Goal: Find contact information: Find contact information

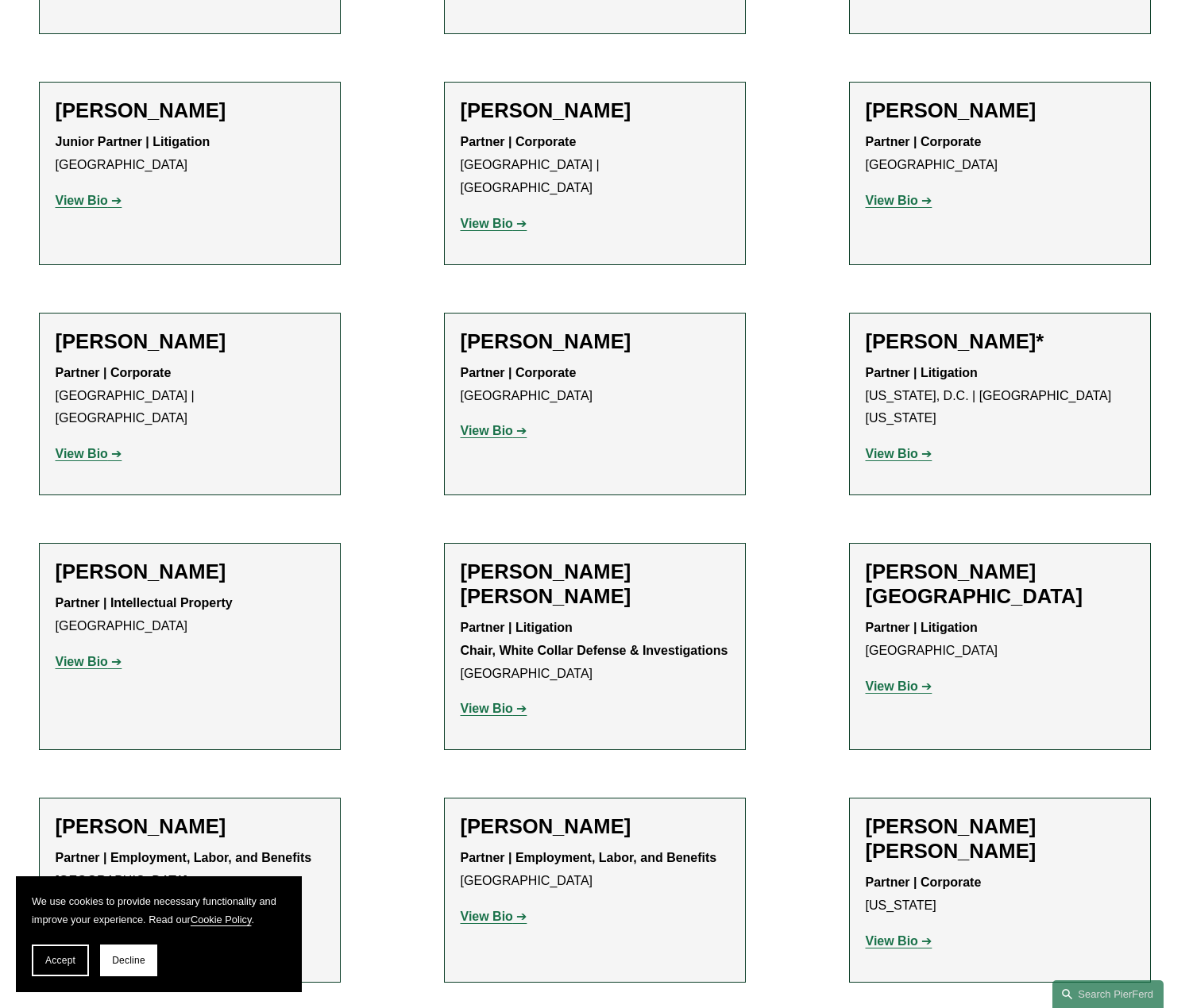
scroll to position [8893, 0]
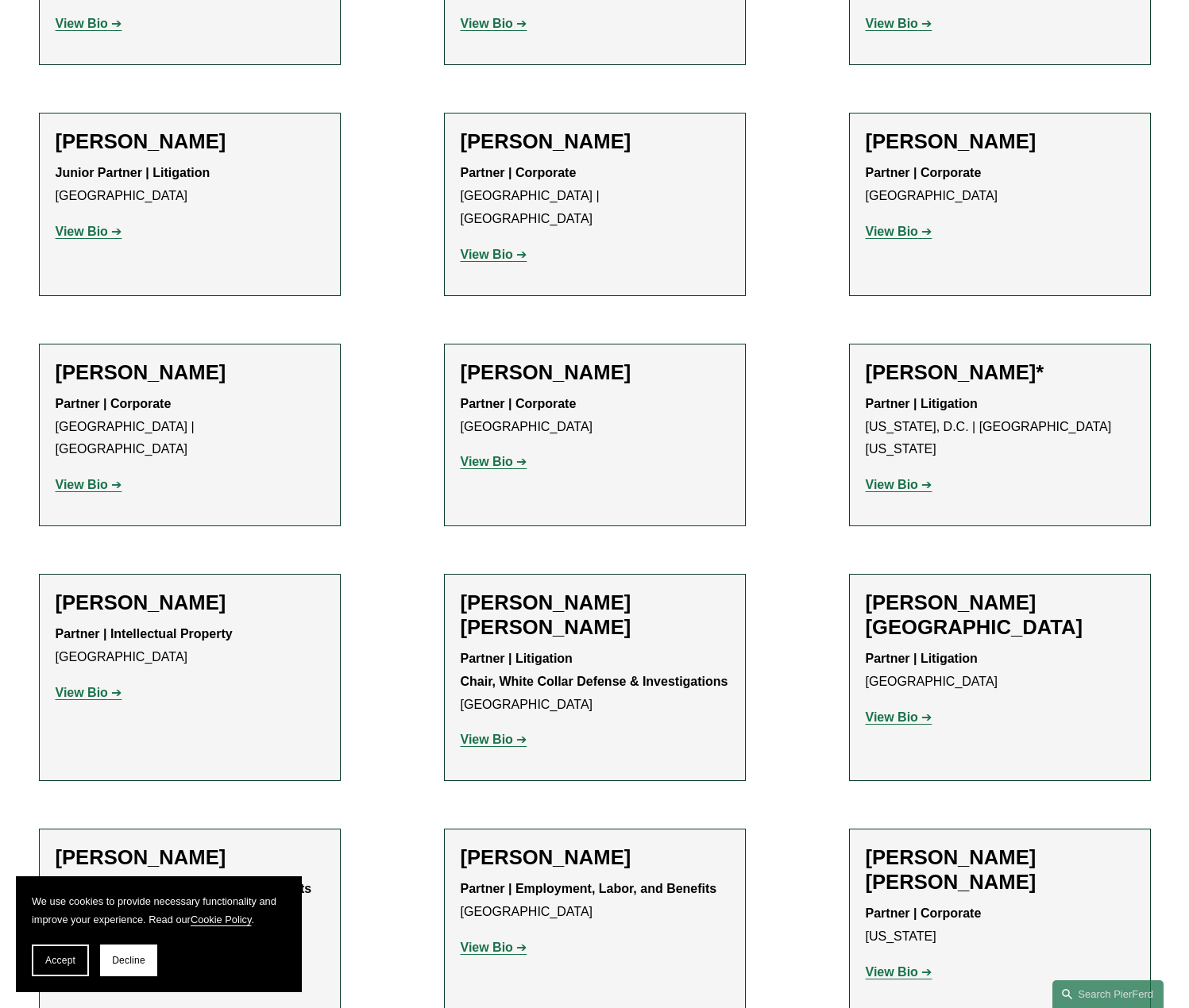
click at [547, 882] on strong "Partner | Employment, Labor, and Benefits" at bounding box center [588, 889] width 256 height 14
click at [476, 941] on strong "View Bio" at bounding box center [486, 947] width 52 height 14
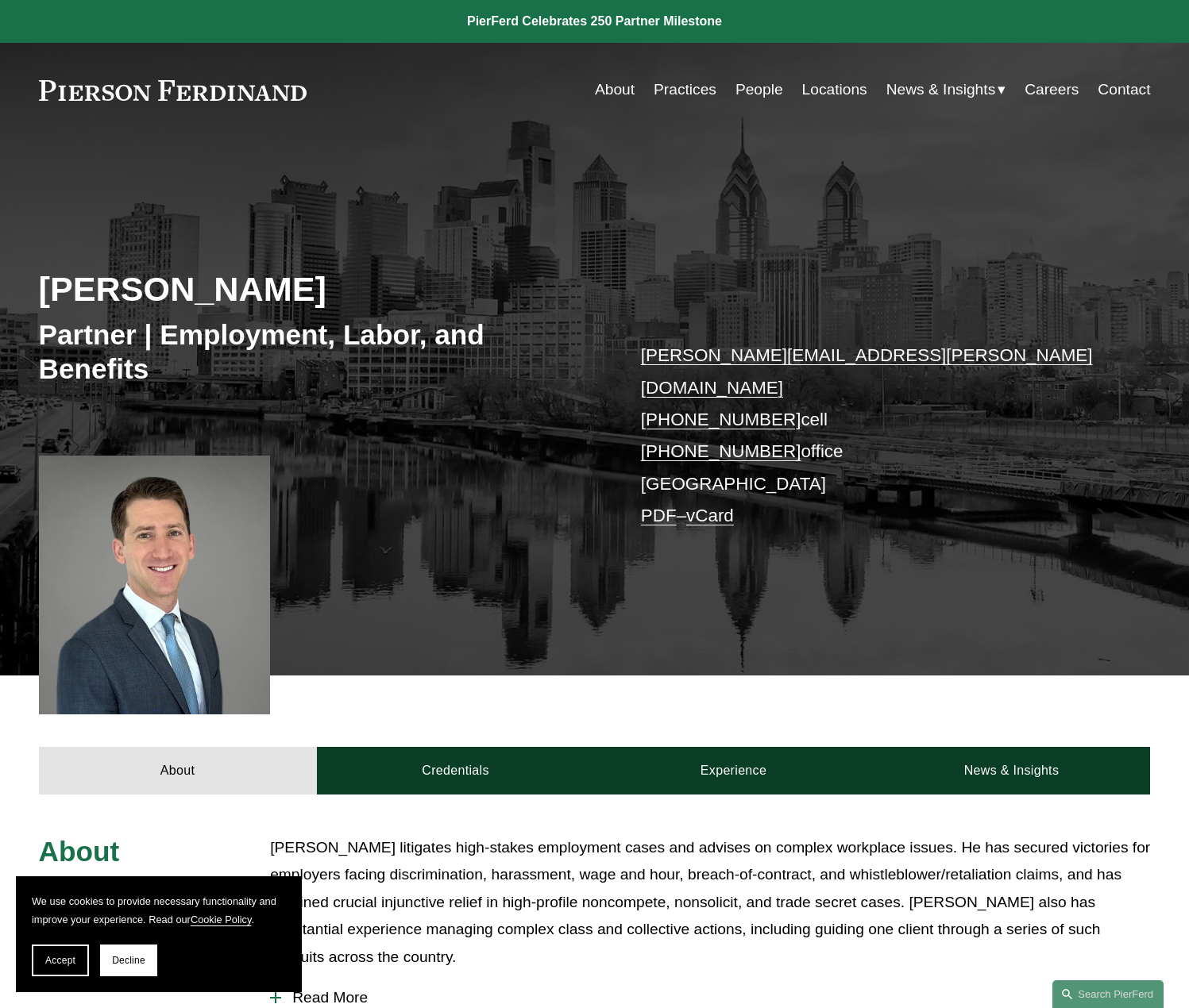
click at [653, 441] on link "+1.484.509.0577" at bounding box center [720, 451] width 161 height 20
drag, startPoint x: 818, startPoint y: 419, endPoint x: 641, endPoint y: 418, distance: 177.0
click at [641, 418] on p "benjamin.jacobs@pierferd.com +1.215.620.6697 cell +1.484.509.0577 office Philad…" at bounding box center [872, 436] width 463 height 192
copy p "+1.484.509.0577 office"
click at [830, 87] on link "Locations" at bounding box center [834, 89] width 65 height 30
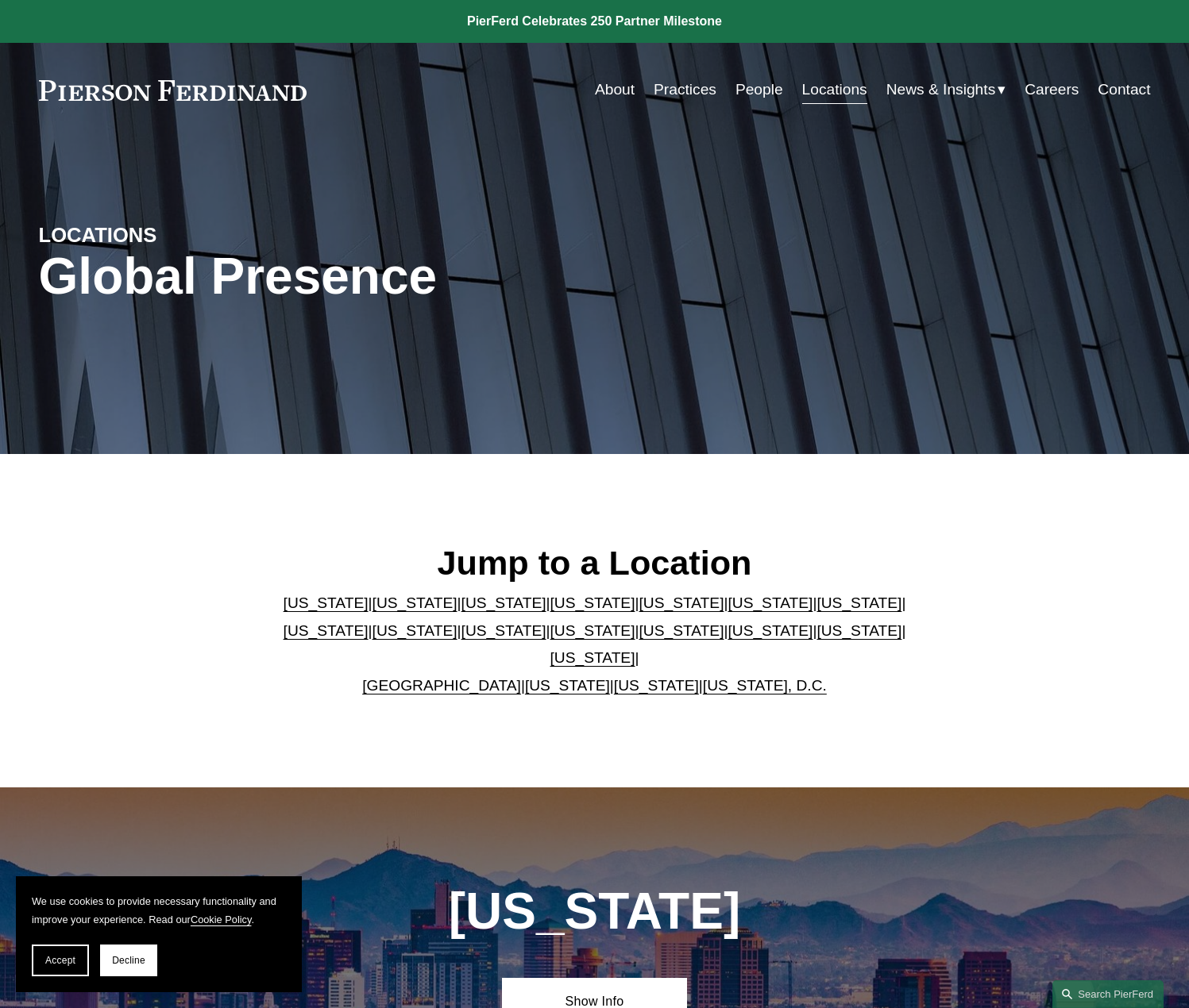
click at [550, 640] on link "[US_STATE]" at bounding box center [593, 630] width 85 height 17
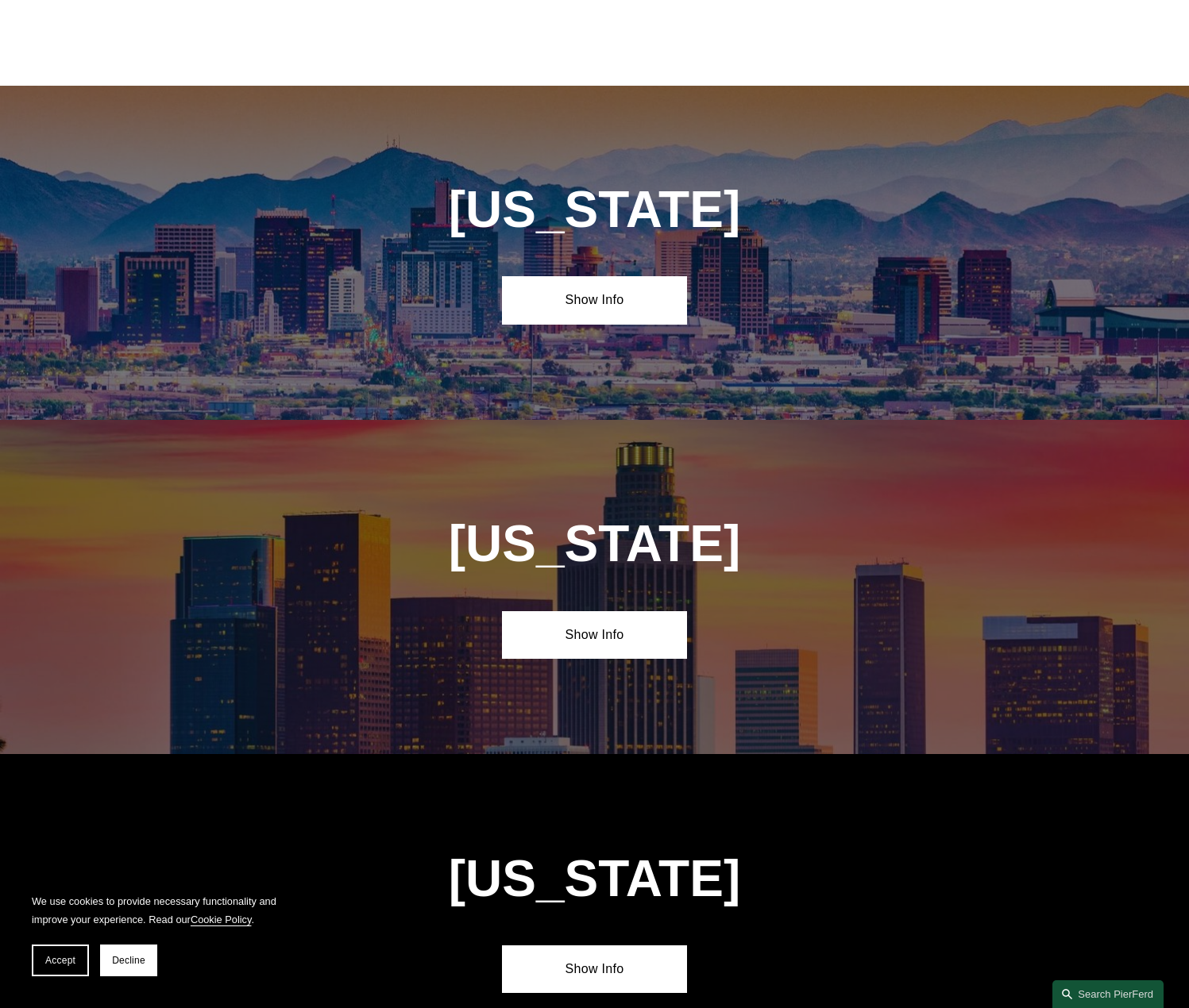
scroll to position [4133, 0]
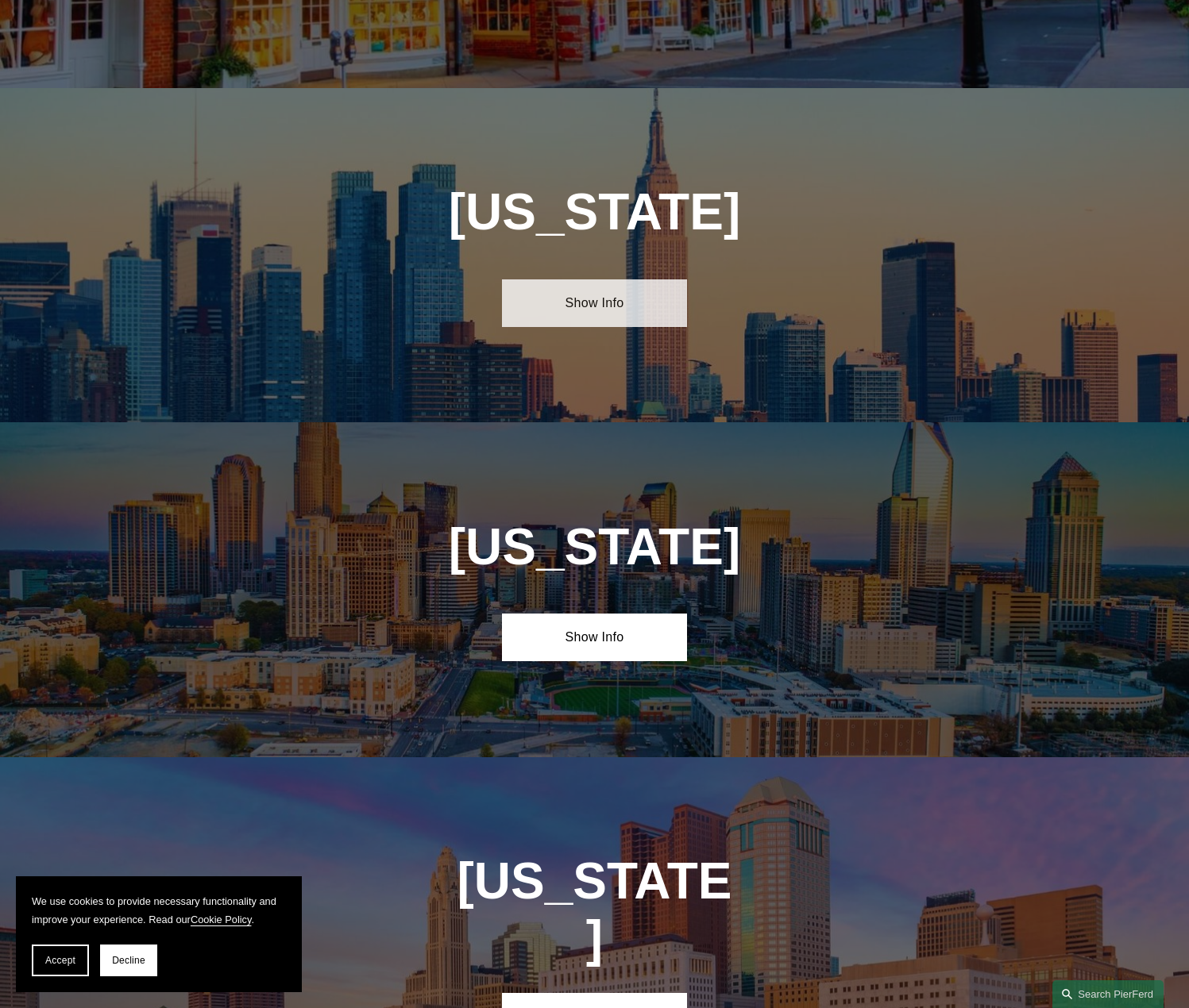
click at [593, 279] on link "Show Info" at bounding box center [594, 303] width 185 height 48
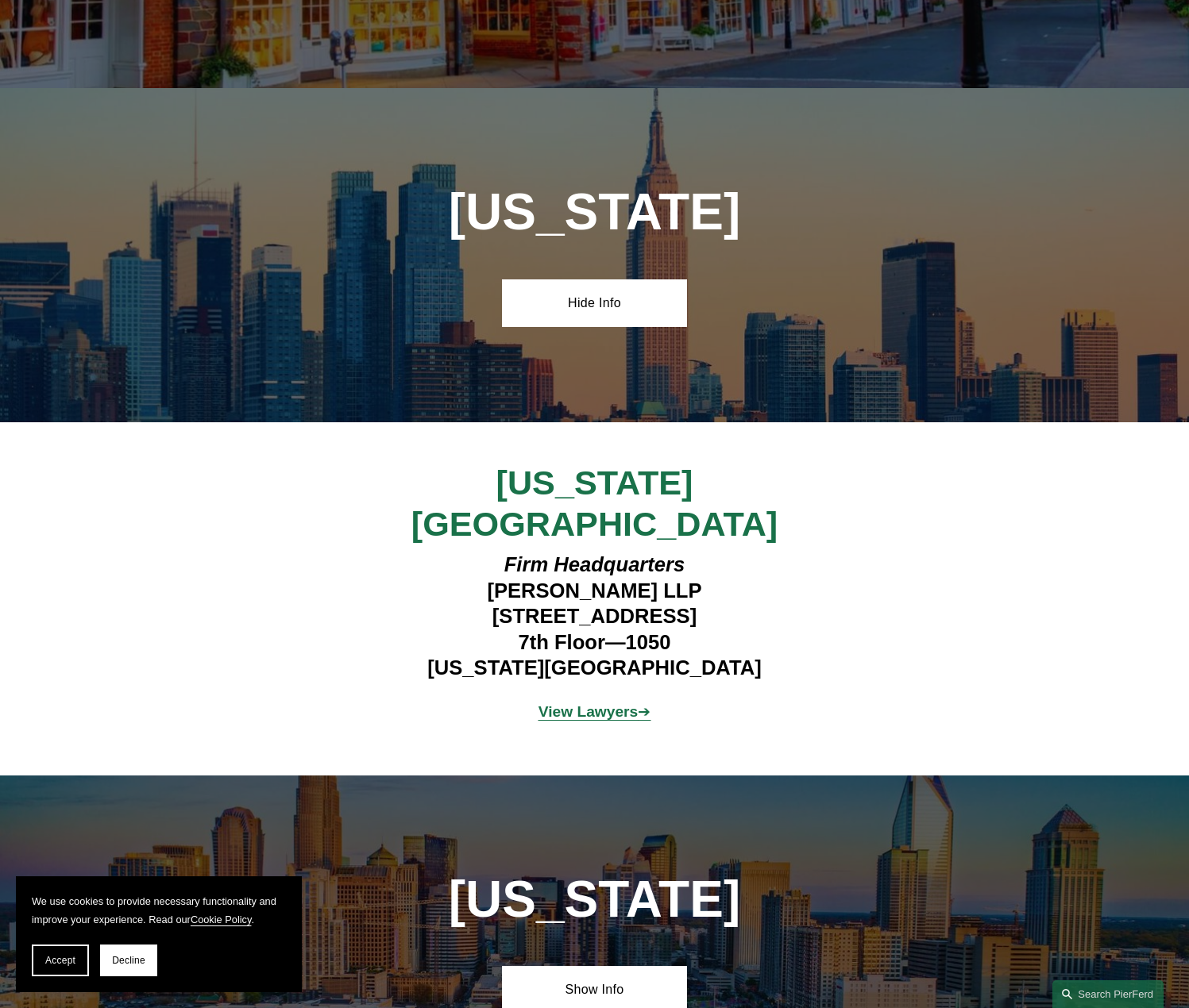
click at [585, 704] on strong "View Lawyers" at bounding box center [588, 712] width 100 height 17
click at [50, 961] on span "Accept" at bounding box center [60, 960] width 30 height 11
